Goal: Information Seeking & Learning: Learn about a topic

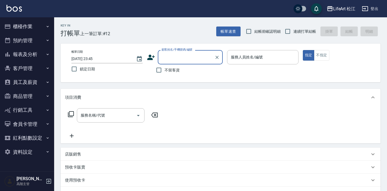
click at [38, 56] on button "報表及分析" at bounding box center [27, 54] width 50 height 14
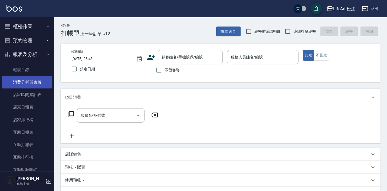
click at [37, 81] on link "消費分析儀表板" at bounding box center [27, 82] width 50 height 12
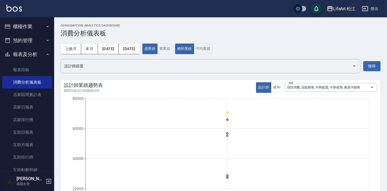
scroll to position [0, 0]
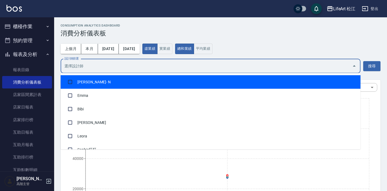
click at [160, 69] on input "設計師篩選" at bounding box center [206, 65] width 287 height 9
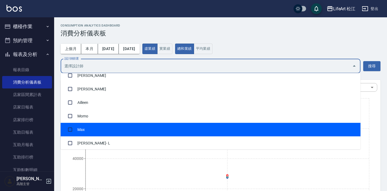
click at [145, 127] on li "Max" at bounding box center [211, 130] width 300 height 14
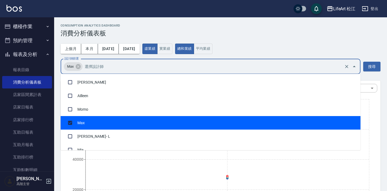
scroll to position [111, 0]
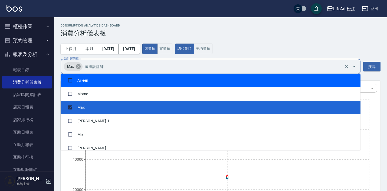
click at [79, 68] on icon at bounding box center [78, 66] width 5 height 5
checkbox input "false"
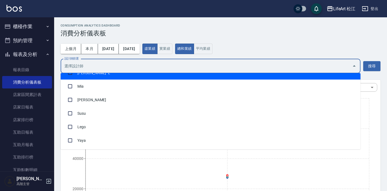
scroll to position [158, 0]
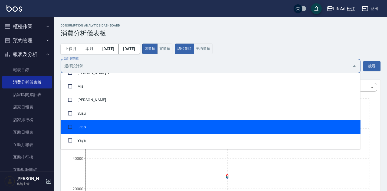
click at [102, 128] on li "Lego" at bounding box center [211, 127] width 300 height 14
checkbox input "true"
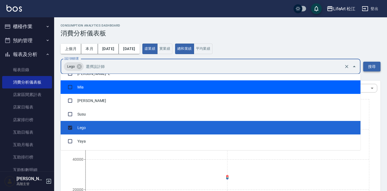
click at [369, 65] on button "搜尋" at bounding box center [371, 67] width 17 height 10
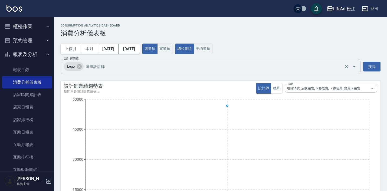
scroll to position [0, 0]
click at [115, 47] on button "[DATE]" at bounding box center [108, 49] width 21 height 10
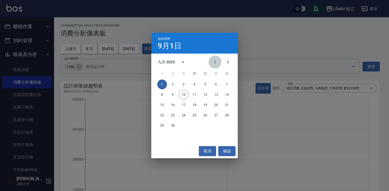
click at [217, 65] on icon "Previous month" at bounding box center [215, 62] width 6 height 6
click at [172, 83] on button "1" at bounding box center [173, 85] width 10 height 10
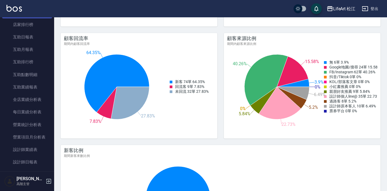
scroll to position [95, 0]
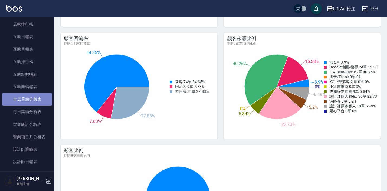
click at [37, 98] on link "全店業績分析表" at bounding box center [27, 99] width 50 height 12
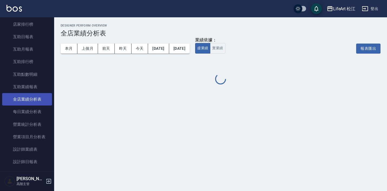
click at [37, 98] on link "全店業績分析表" at bounding box center [27, 99] width 50 height 12
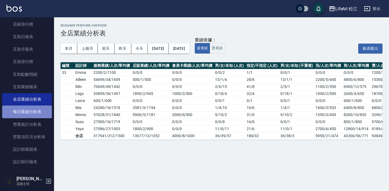
click at [35, 112] on link "每日業績分析表" at bounding box center [27, 111] width 50 height 12
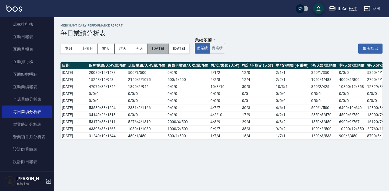
click at [162, 51] on button "[DATE]" at bounding box center [158, 49] width 21 height 10
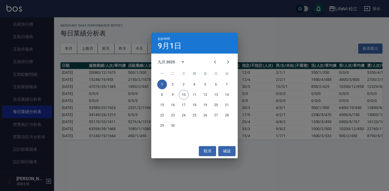
click at [128, 66] on div "起始時間 9月1日 九月 2025 一 二 三 四 五 六 日 1 2 3 4 5 6 7 8 9 10 11 12 13 14 15 16 17 18 19…" at bounding box center [194, 95] width 389 height 191
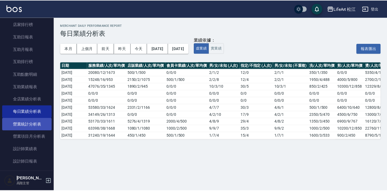
scroll to position [129, 0]
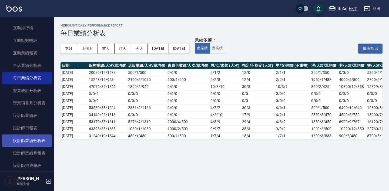
click at [25, 140] on link "設計師業績分析表" at bounding box center [27, 140] width 50 height 12
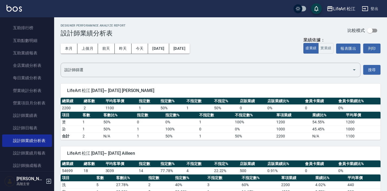
click at [164, 43] on div "本月 上個月 [DATE] [DATE] [DATE] [DATE] [DATE]" at bounding box center [125, 48] width 129 height 23
click at [164, 50] on button "[DATE]" at bounding box center [158, 49] width 21 height 10
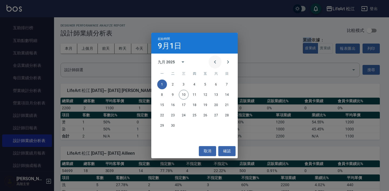
click at [212, 60] on icon "Previous month" at bounding box center [215, 62] width 6 height 6
click at [171, 86] on button "1" at bounding box center [173, 85] width 10 height 10
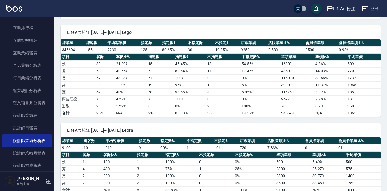
scroll to position [386, 0]
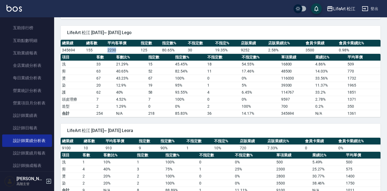
drag, startPoint x: 102, startPoint y: 48, endPoint x: 123, endPoint y: 47, distance: 21.4
click at [123, 47] on tr "345694 155 2230 125 80.65 % 30 19.35 % 9252 2.58 % 3500 0.98 %" at bounding box center [221, 50] width 320 height 7
click at [123, 47] on td "2230" at bounding box center [122, 50] width 33 height 7
drag, startPoint x: 84, startPoint y: 52, endPoint x: 102, endPoint y: 52, distance: 18.4
click at [102, 52] on tr "345694 155 2230 125 80.65 % 30 19.35 % 9252 2.58 % 3500 0.98 %" at bounding box center [221, 50] width 320 height 7
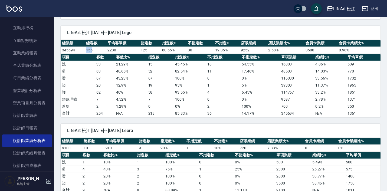
click at [102, 52] on td "155" at bounding box center [96, 50] width 22 height 7
drag, startPoint x: 104, startPoint y: 48, endPoint x: 122, endPoint y: 52, distance: 19.0
click at [122, 52] on tr "345694 155 2230 125 80.65 % 30 19.35 % 9252 2.58 % 3500 0.98 %" at bounding box center [221, 50] width 320 height 7
click at [122, 52] on td "2230" at bounding box center [122, 50] width 33 height 7
drag, startPoint x: 104, startPoint y: 46, endPoint x: 123, endPoint y: 52, distance: 19.6
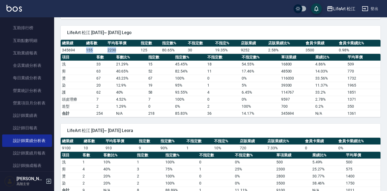
click at [123, 52] on tr "345694 155 2230 125 80.65 % 30 19.35 % 9252 2.58 % 3500 0.98 %" at bounding box center [221, 50] width 320 height 7
click at [123, 52] on td "2230" at bounding box center [122, 50] width 33 height 7
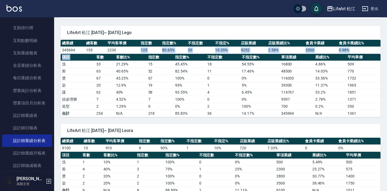
drag, startPoint x: 101, startPoint y: 54, endPoint x: 122, endPoint y: 52, distance: 20.3
click at [122, 52] on div "總業績 總客數 平均客單價 指定數 指定數% 不指定數 不指定% 店販業績 店販業績比% 會員卡業績 會員卡業績比% 345694 155 2230 125 …" at bounding box center [221, 78] width 320 height 77
click at [122, 52] on td "2230" at bounding box center [122, 50] width 33 height 7
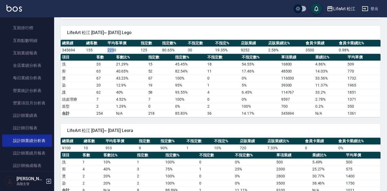
drag, startPoint x: 104, startPoint y: 50, endPoint x: 113, endPoint y: 50, distance: 8.4
click at [113, 50] on tr "345694 155 2230 125 80.65 % 30 19.35 % 9252 2.58 % 3500 0.98 %" at bounding box center [221, 50] width 320 height 7
click at [113, 50] on td "2230" at bounding box center [122, 50] width 33 height 7
drag, startPoint x: 102, startPoint y: 50, endPoint x: 114, endPoint y: 49, distance: 12.2
click at [114, 49] on tr "345694 155 2230 125 80.65 % 30 19.35 % 9252 2.58 % 3500 0.98 %" at bounding box center [221, 50] width 320 height 7
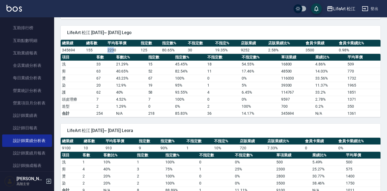
click at [114, 49] on td "2230" at bounding box center [122, 50] width 33 height 7
drag, startPoint x: 111, startPoint y: 77, endPoint x: 124, endPoint y: 84, distance: 14.0
click at [124, 84] on tbody "洗 33 21.29 % 15 45.45 % 18 54.55 % 16800 4.86 % 509 剪 63 40.65 % 52 82.54 % 11 …" at bounding box center [221, 89] width 320 height 56
click at [124, 84] on td "12.9 %" at bounding box center [131, 85] width 32 height 7
drag, startPoint x: 115, startPoint y: 77, endPoint x: 129, endPoint y: 77, distance: 13.8
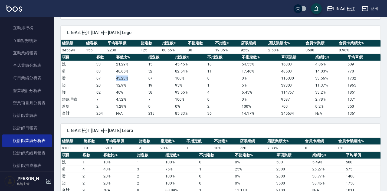
click at [130, 77] on td "43.23 %" at bounding box center [131, 78] width 32 height 7
click at [129, 77] on td "43.23 %" at bounding box center [131, 78] width 32 height 7
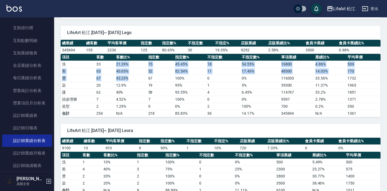
drag, startPoint x: 110, startPoint y: 67, endPoint x: 145, endPoint y: 77, distance: 35.9
click at [145, 77] on tbody "洗 33 21.29 % 15 45.45 % 18 54.55 % 16800 4.86 % 509 剪 63 40.65 % 52 82.54 % 11 …" at bounding box center [221, 89] width 320 height 56
click at [145, 77] on td "43.23 %" at bounding box center [131, 78] width 32 height 7
drag, startPoint x: 117, startPoint y: 70, endPoint x: 127, endPoint y: 80, distance: 13.8
click at [127, 80] on tbody "洗 33 21.29 % 15 45.45 % 18 54.55 % 16800 4.86 % 509 剪 63 40.65 % 52 82.54 % 11 …" at bounding box center [221, 89] width 320 height 56
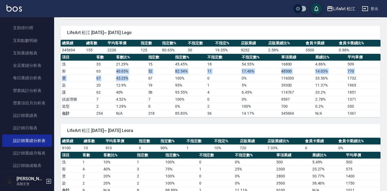
click at [127, 80] on td "43.23 %" at bounding box center [131, 78] width 32 height 7
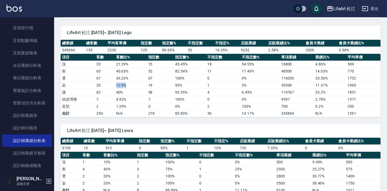
drag, startPoint x: 113, startPoint y: 84, endPoint x: 136, endPoint y: 85, distance: 23.0
click at [136, 85] on tr "染 20 12.9 % 19 95 % 1 5 % 39300 11.37 % 1965" at bounding box center [221, 85] width 320 height 7
click at [136, 85] on td "12.9 %" at bounding box center [131, 85] width 32 height 7
drag, startPoint x: 114, startPoint y: 82, endPoint x: 125, endPoint y: 81, distance: 11.2
click at [125, 81] on tbody "洗 33 21.29 % 15 45.45 % 18 54.55 % 16800 4.86 % 509 剪 63 40.65 % 52 82.54 % 11 …" at bounding box center [221, 89] width 320 height 56
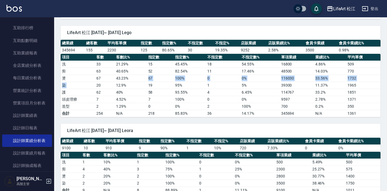
click at [125, 81] on td "43.23 %" at bounding box center [131, 78] width 32 height 7
drag, startPoint x: 154, startPoint y: 31, endPoint x: 190, endPoint y: 112, distance: 88.8
click at [190, 112] on div "LifeArt 松江 [DATE]~ [DATE] Lego 總業績 總客數 平均客單價 指定數 指定數% 不指定數 不指定% 店販業績 店販業績比% 會員卡…" at bounding box center [221, 71] width 320 height 91
click at [190, 112] on td "85.83%" at bounding box center [190, 113] width 32 height 7
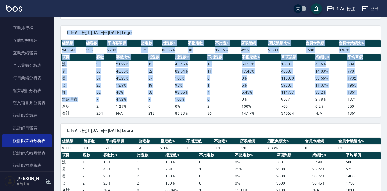
drag, startPoint x: 240, startPoint y: 28, endPoint x: 240, endPoint y: 99, distance: 71.1
click at [240, 99] on div "LifeArt 松江 [DATE]~ [DATE] Lego 總業績 總客數 平均客單價 指定數 指定數% 不指定數 不指定% 店販業績 店販業績比% 會員卡…" at bounding box center [221, 71] width 320 height 91
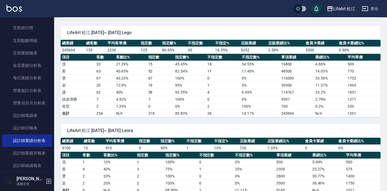
click at [240, 99] on td "0 %" at bounding box center [259, 99] width 39 height 7
